Goal: Communication & Community: Answer question/provide support

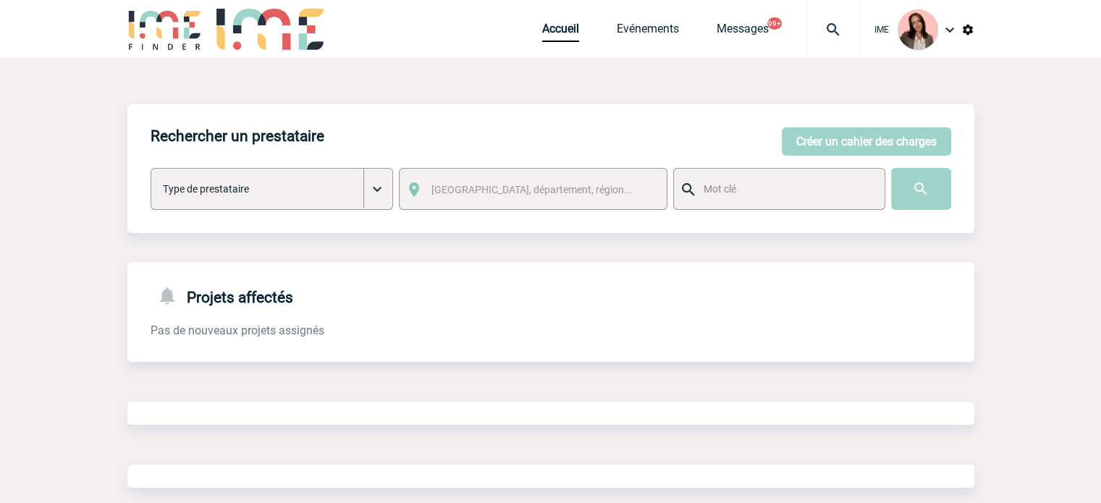
click at [845, 16] on div at bounding box center [834, 29] width 54 height 58
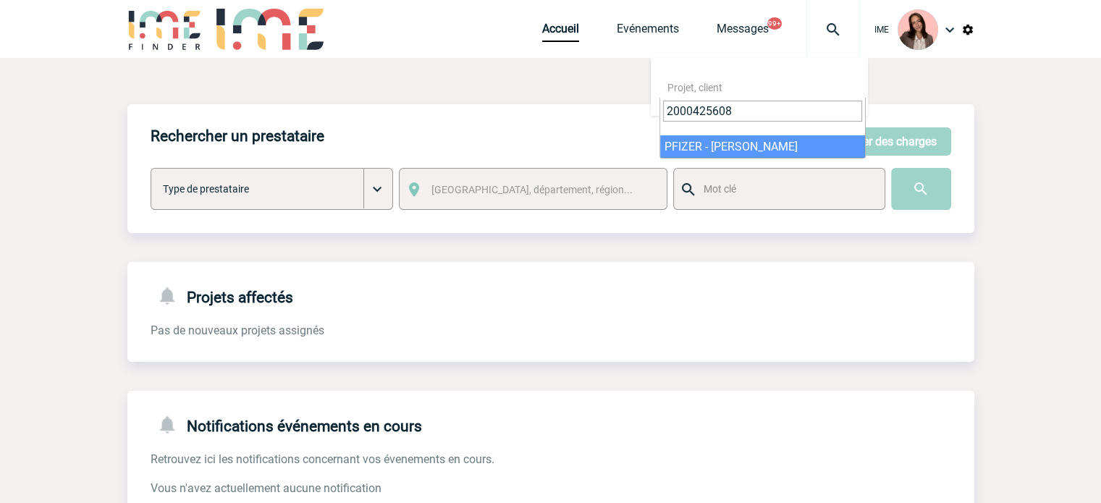
type input "2000425608"
select select "25109"
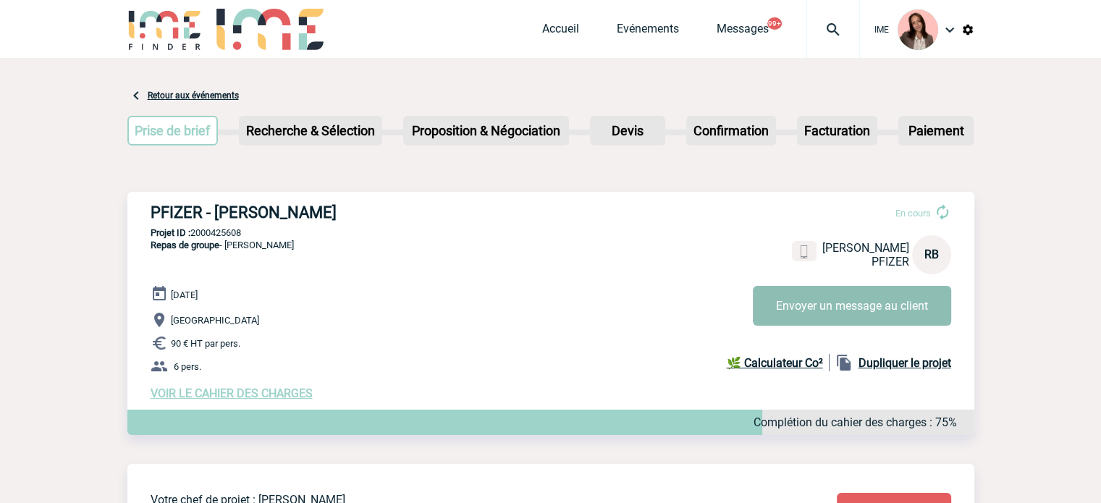
click at [891, 288] on button "Envoyer un message au client" at bounding box center [852, 306] width 198 height 40
